Goal: Navigation & Orientation: Find specific page/section

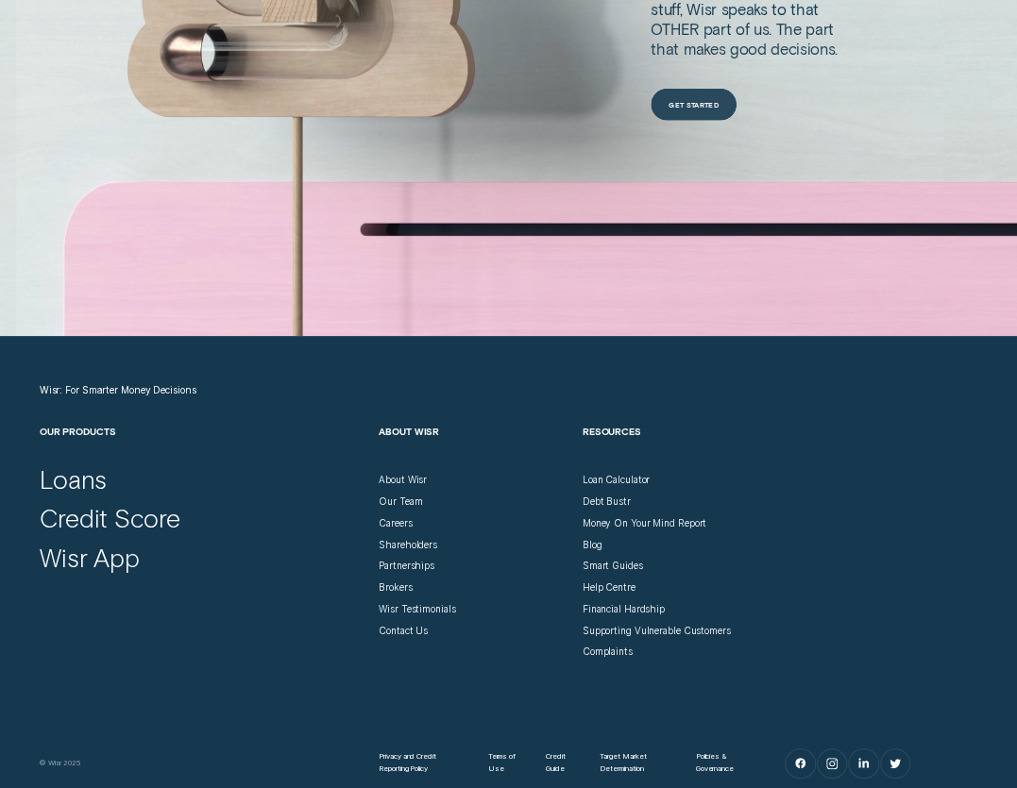
scroll to position [4614, 0]
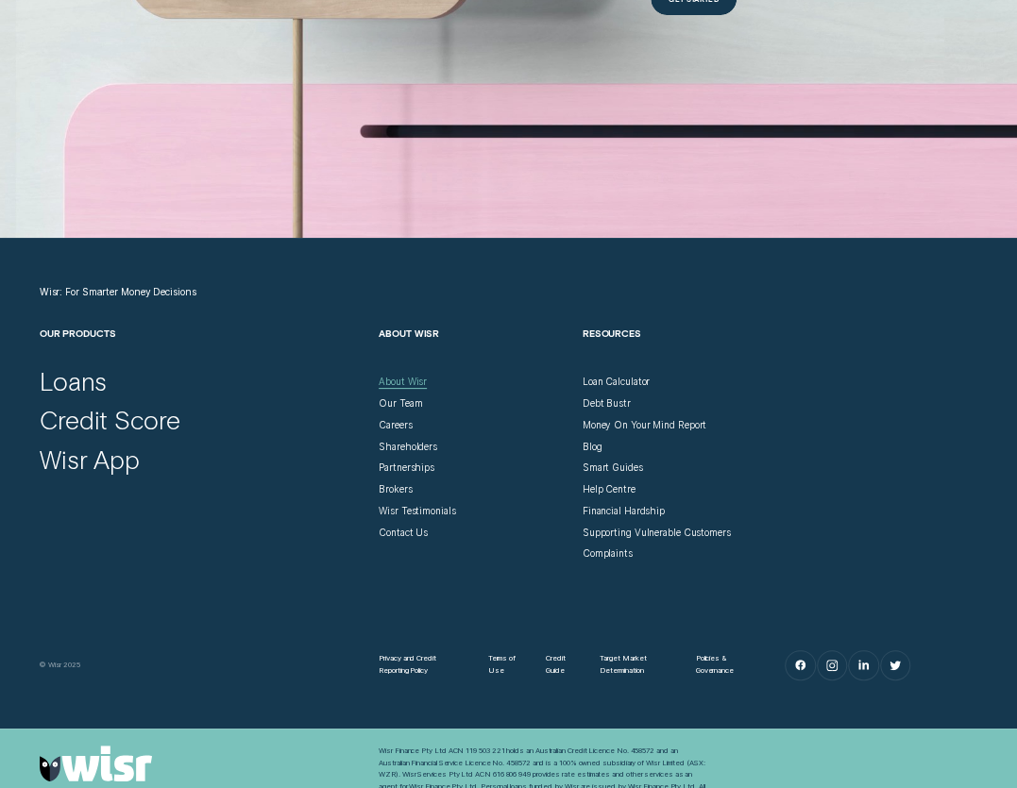
click at [396, 376] on div "About Wisr" at bounding box center [403, 382] width 48 height 12
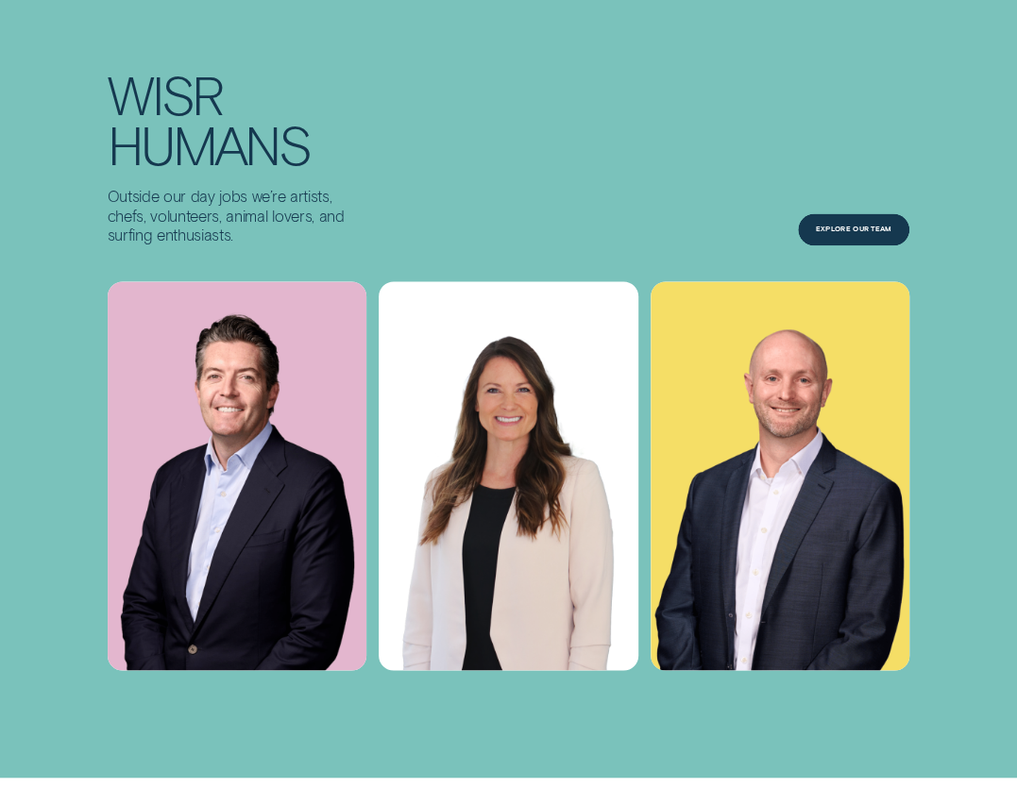
scroll to position [4222, 0]
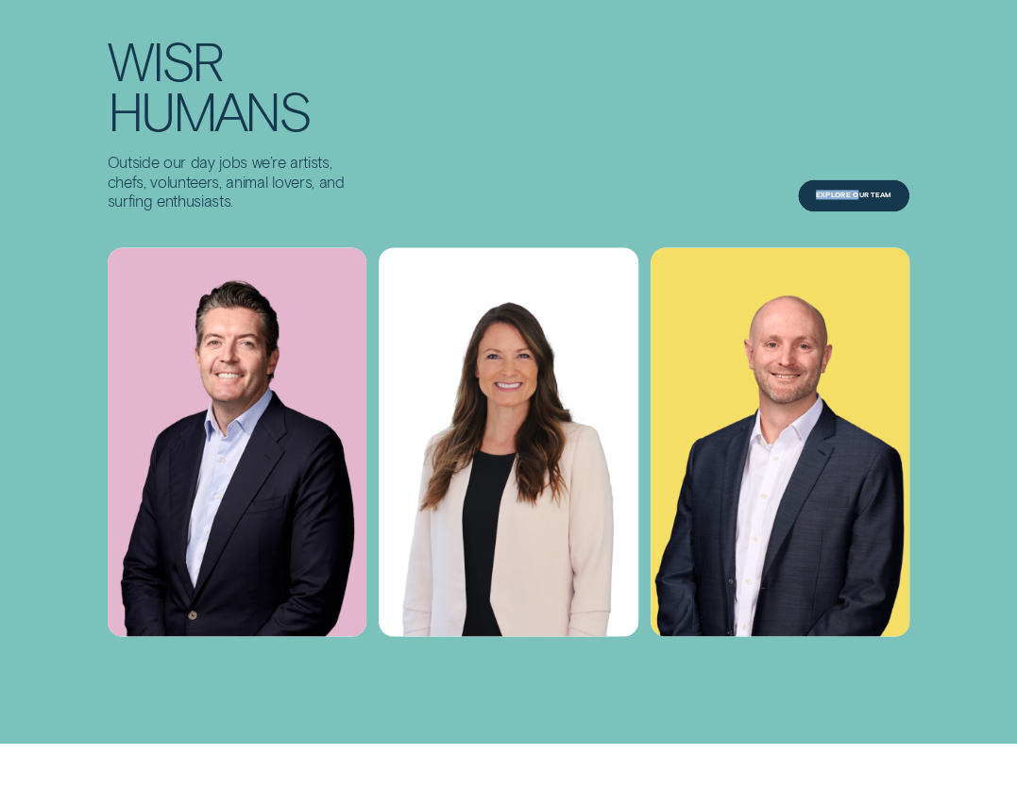
drag, startPoint x: 858, startPoint y: 159, endPoint x: 700, endPoint y: 162, distance: 158.6
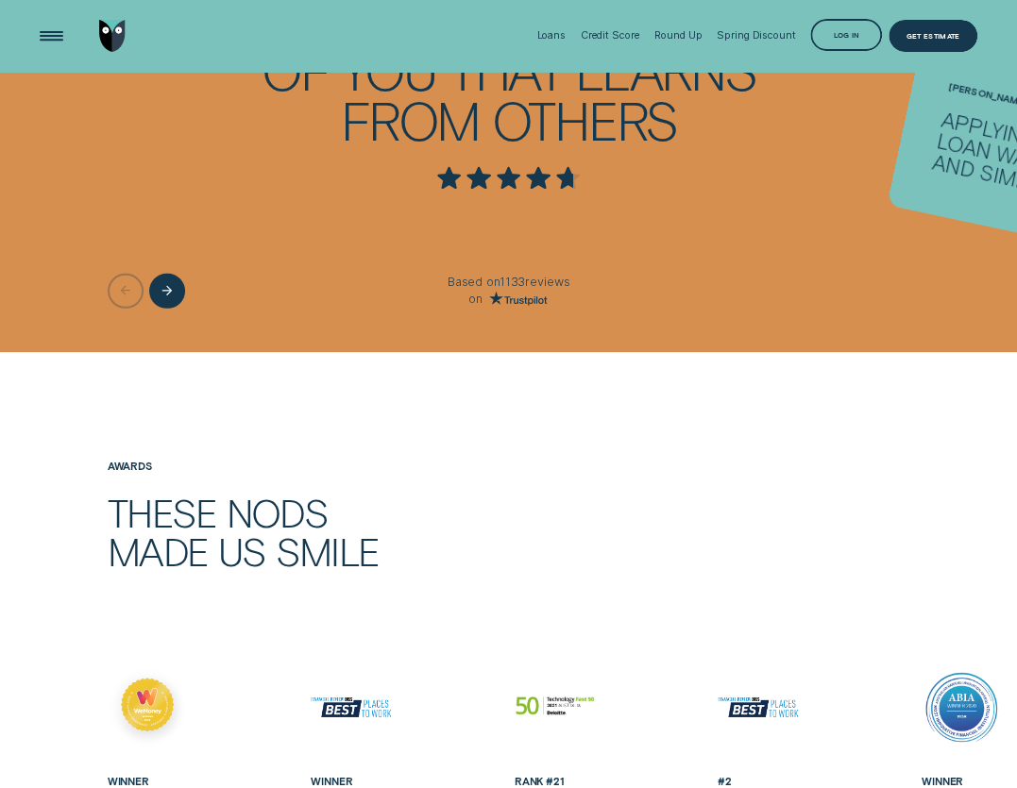
scroll to position [1964, 0]
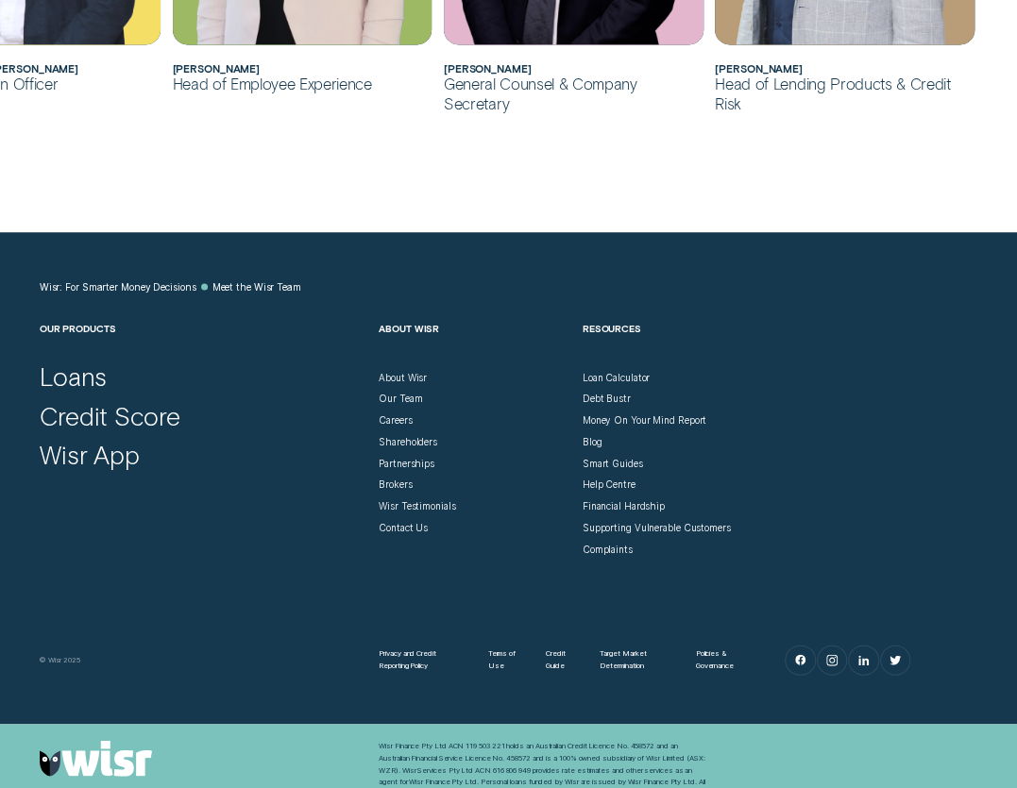
scroll to position [1463, 0]
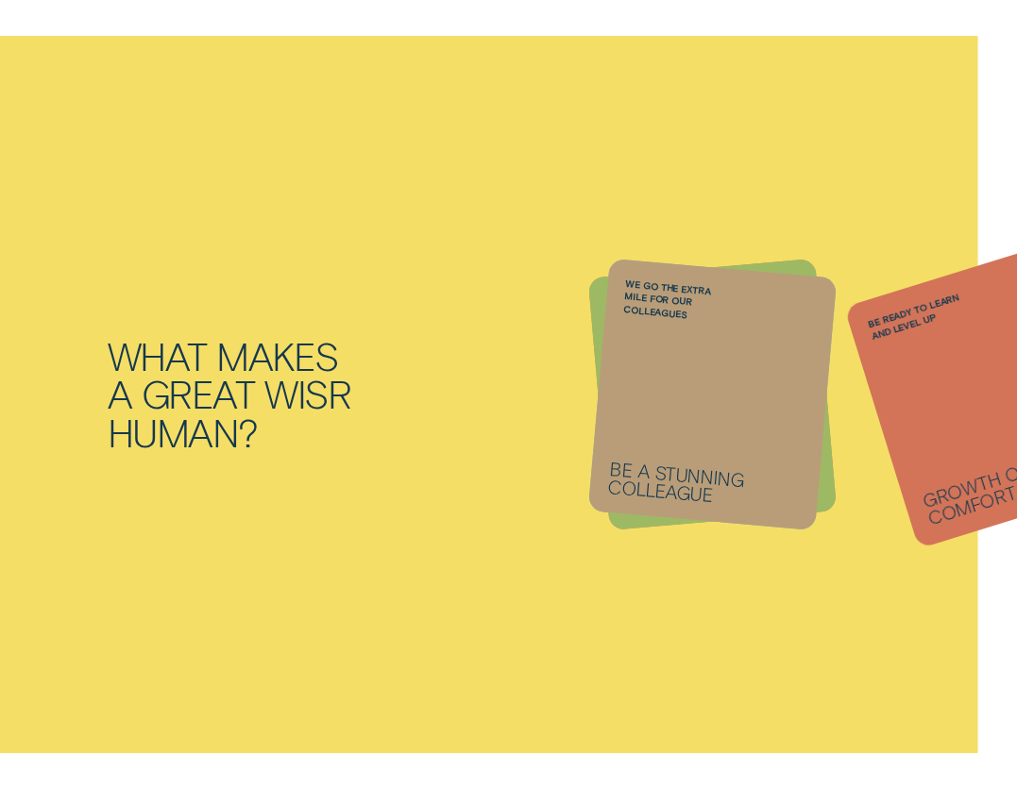
scroll to position [2749, 0]
